Goal: Find specific page/section: Find specific page/section

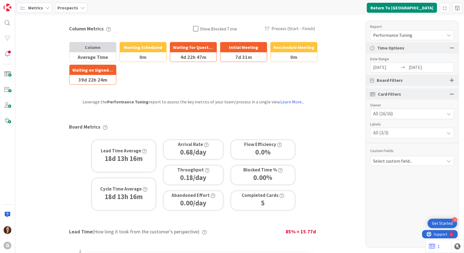
click at [74, 6] on b "Prospects" at bounding box center [67, 8] width 21 height 6
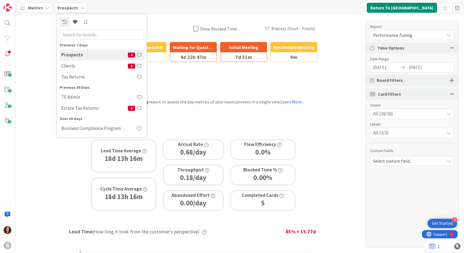
drag, startPoint x: 72, startPoint y: 66, endPoint x: 64, endPoint y: 64, distance: 8.0
click at [71, 66] on h4 "Clients" at bounding box center [94, 66] width 67 height 6
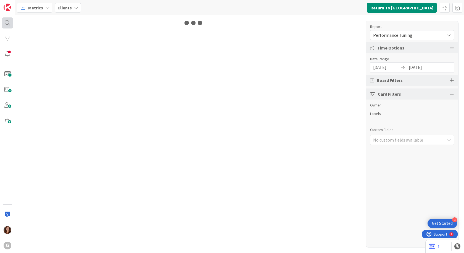
type input "[DATE]"
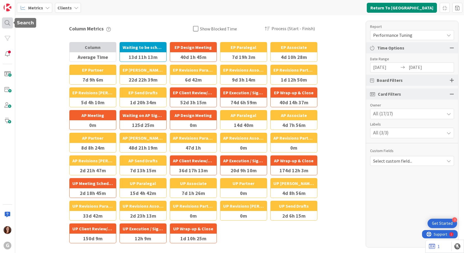
click at [7, 24] on div at bounding box center [7, 22] width 11 height 11
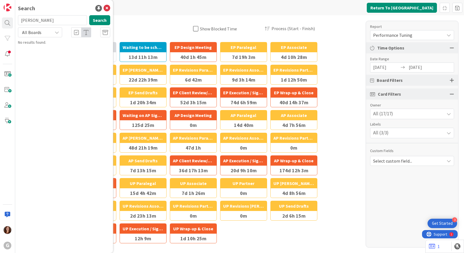
click at [233, 29] on span "Show Blocked Time" at bounding box center [218, 29] width 37 height 8
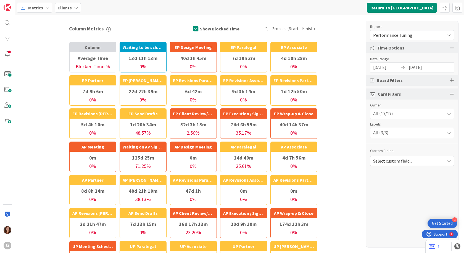
click at [46, 10] on icon at bounding box center [47, 8] width 4 height 4
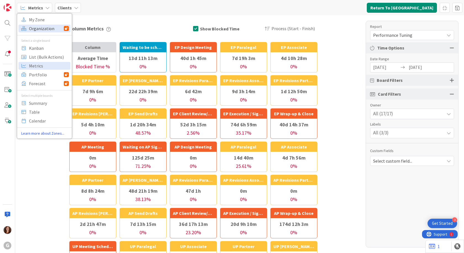
click at [40, 29] on span "Organization" at bounding box center [46, 28] width 35 height 8
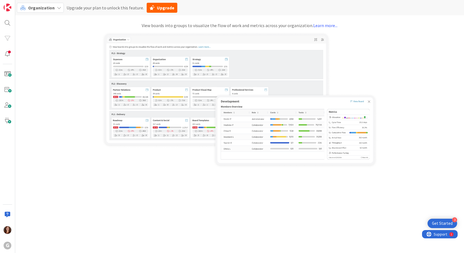
click at [47, 3] on div "Organization" at bounding box center [40, 8] width 47 height 10
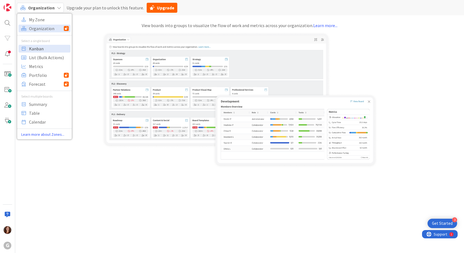
click at [42, 49] on span "Kanban" at bounding box center [49, 48] width 40 height 8
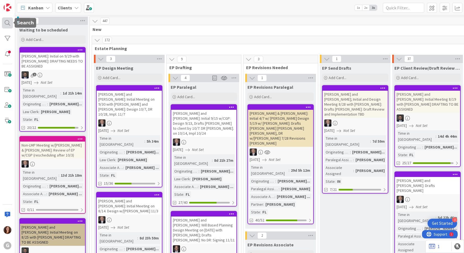
click at [8, 22] on div at bounding box center [7, 22] width 11 height 11
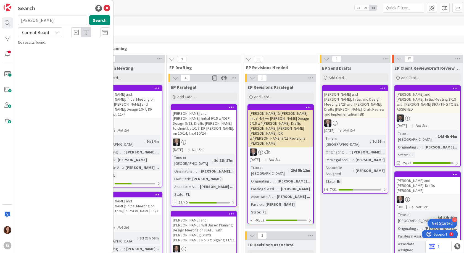
drag, startPoint x: 51, startPoint y: 22, endPoint x: 1, endPoint y: 19, distance: 49.8
click at [1, 19] on div "G Search [PERSON_NAME] Search Current Board No results found." at bounding box center [7, 126] width 15 height 253
type input "[PERSON_NAME]"
